Goal: Navigation & Orientation: Find specific page/section

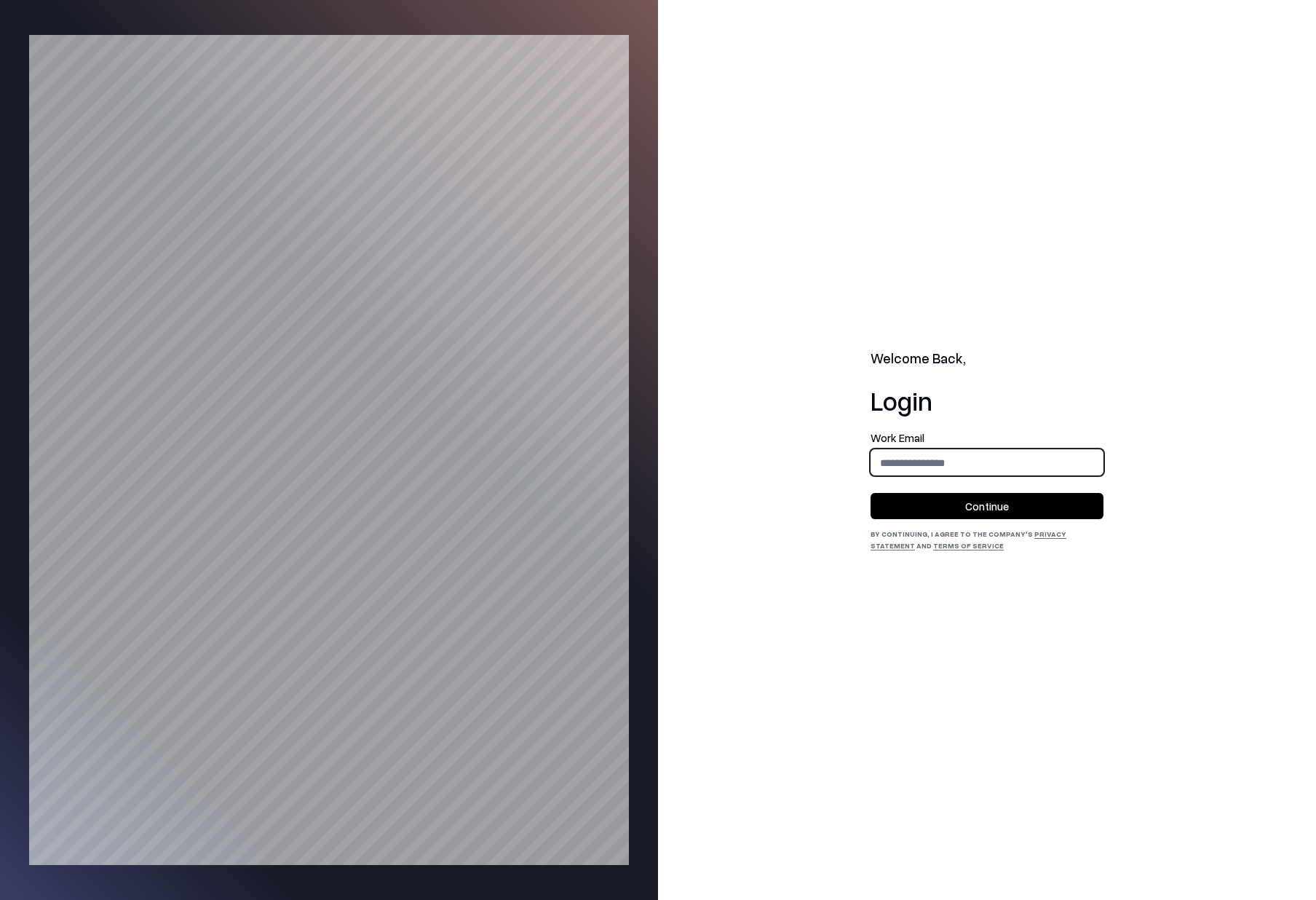
click at [909, 473] on input "email" at bounding box center [987, 462] width 232 height 27
type input "**********"
click at [954, 498] on button "Continue" at bounding box center [987, 505] width 233 height 26
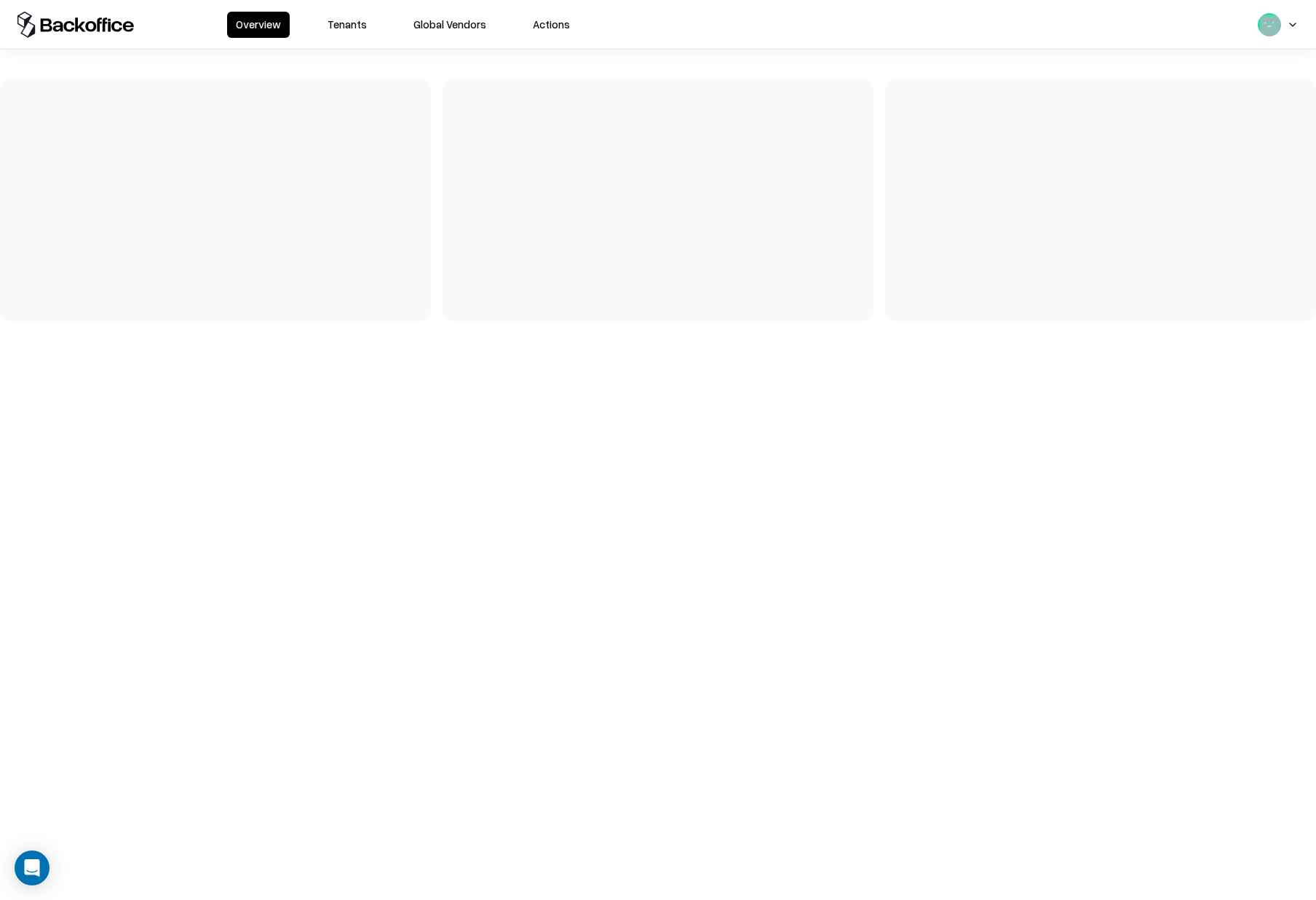
click at [335, 25] on button "Tenants" at bounding box center [347, 25] width 56 height 26
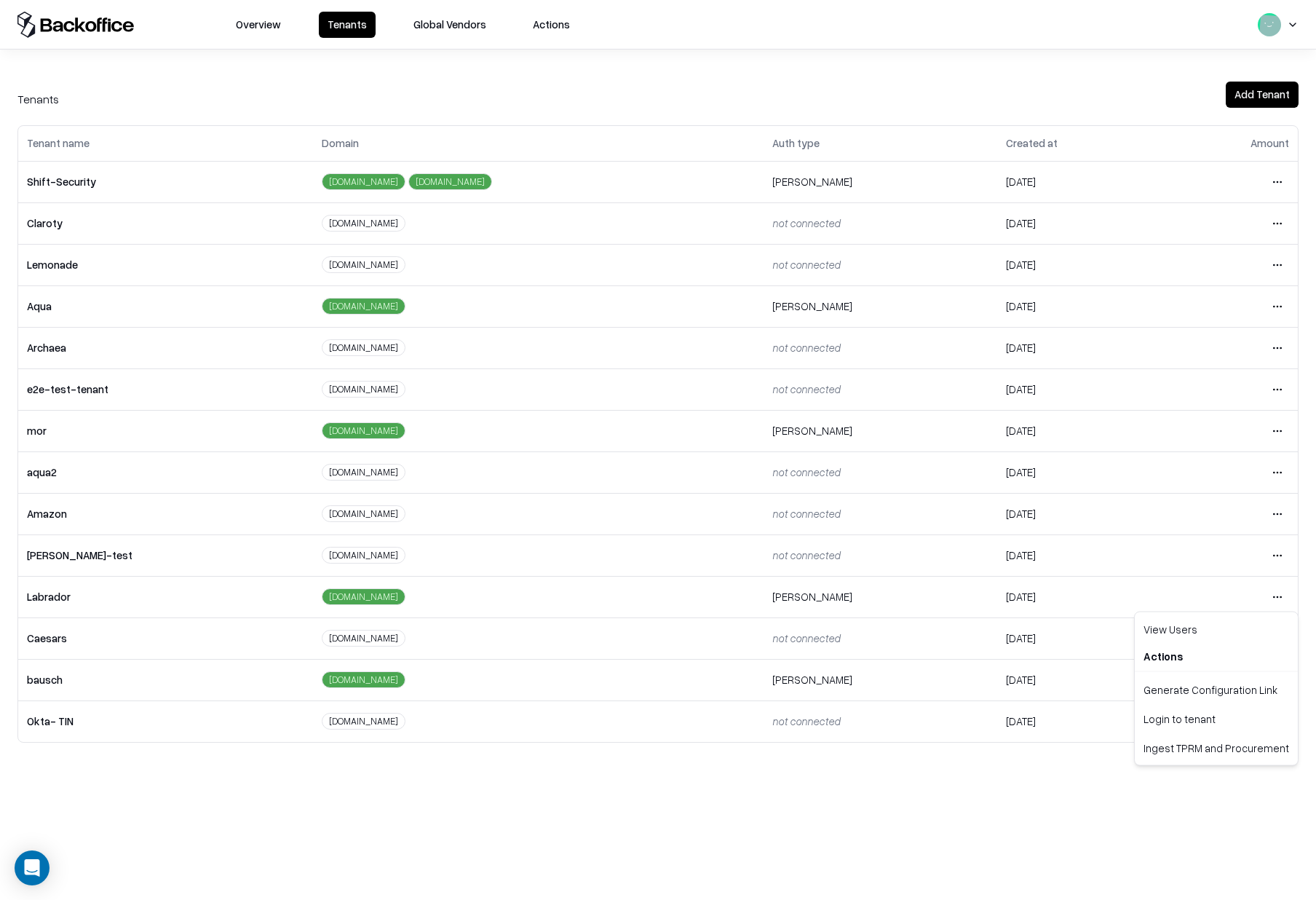
click at [1279, 594] on html "Overview Tenants Global Vendors Actions Tenants Add Tenant Tenant name Domain A…" at bounding box center [658, 450] width 1316 height 900
click at [1220, 719] on div "Login to tenant" at bounding box center [1217, 719] width 158 height 29
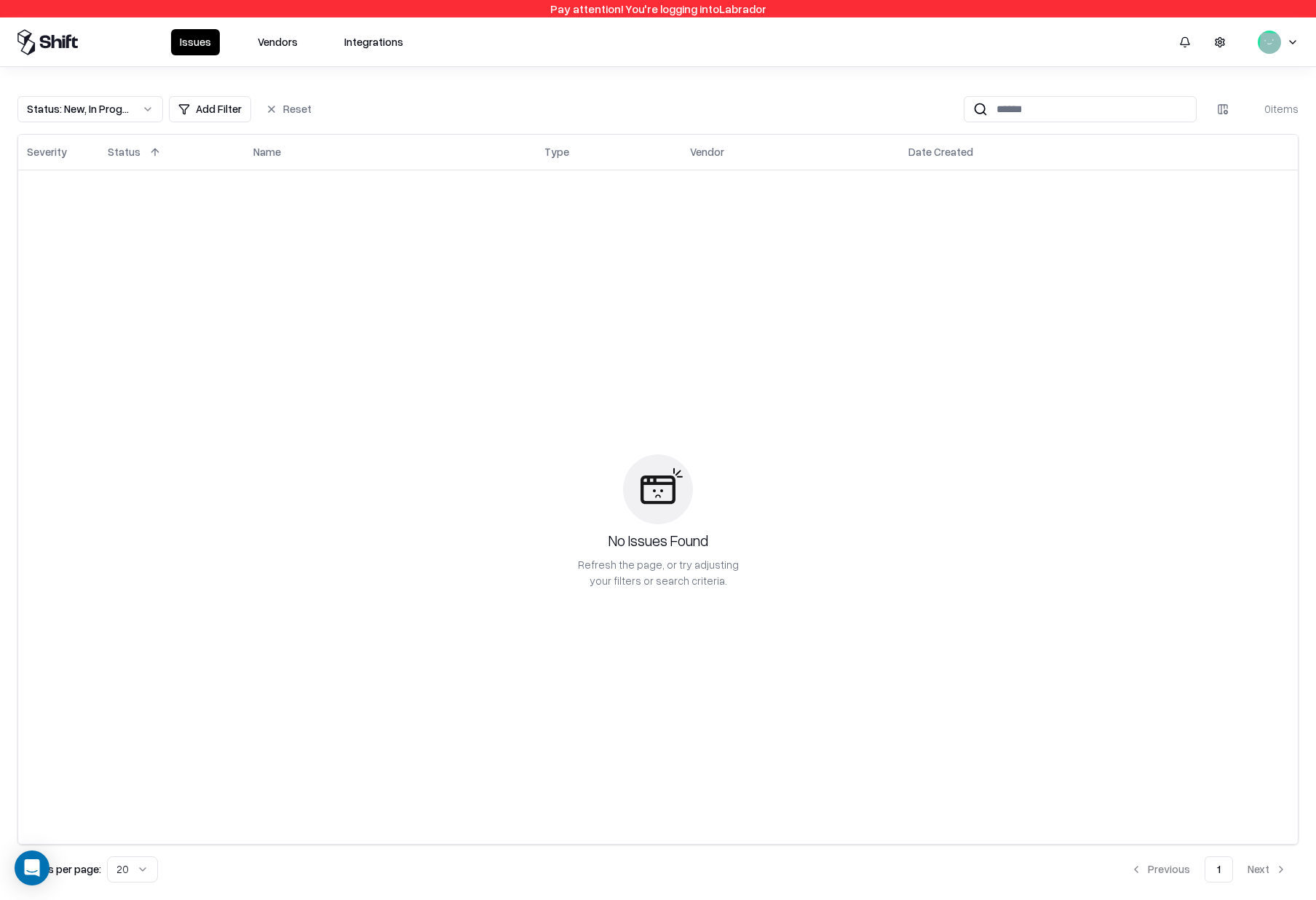
click at [287, 42] on button "Vendors" at bounding box center [278, 42] width 57 height 26
